Goal: Information Seeking & Learning: Learn about a topic

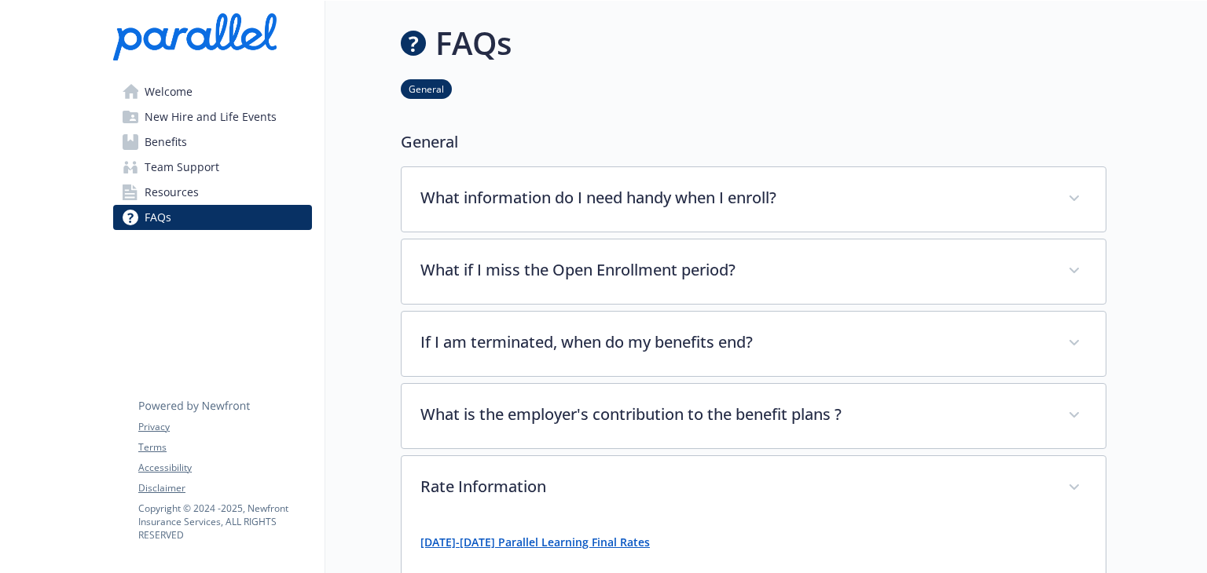
scroll to position [236, 0]
